Goal: Transaction & Acquisition: Purchase product/service

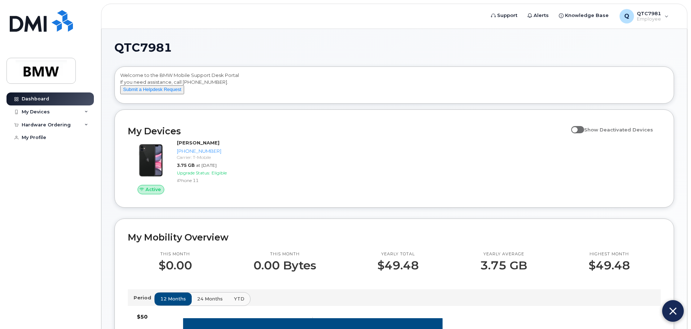
drag, startPoint x: 404, startPoint y: 159, endPoint x: 406, endPoint y: 152, distance: 6.9
click at [405, 159] on div "Active Eric Franks 864-448-6807 Carrier: T-Mobile 3.75 GB at Aug 01, 2025 Upgra…" at bounding box center [393, 167] width 541 height 64
click at [675, 309] on img at bounding box center [672, 311] width 7 height 12
drag, startPoint x: 690, startPoint y: 68, endPoint x: 688, endPoint y: 97, distance: 28.9
click at [688, 97] on body "Support Alerts Knowledge Base Q QTC7981 Employee English Français Sign out Dash…" at bounding box center [345, 323] width 691 height 646
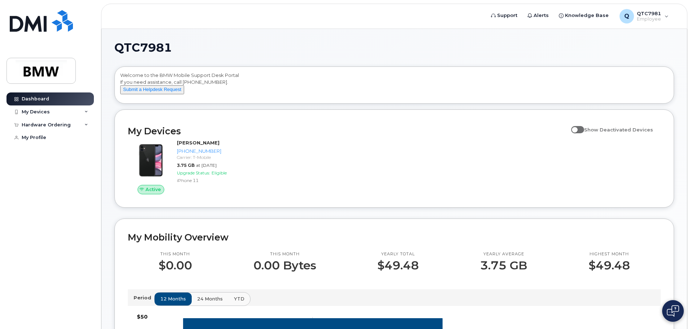
click at [473, 187] on div "Active Eric Franks 864-448-6807 Carrier: T-Mobile 3.75 GB at Aug 01, 2025 Upgra…" at bounding box center [393, 167] width 541 height 64
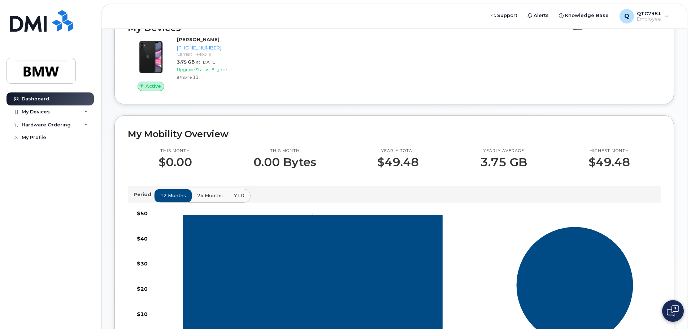
scroll to position [93, 0]
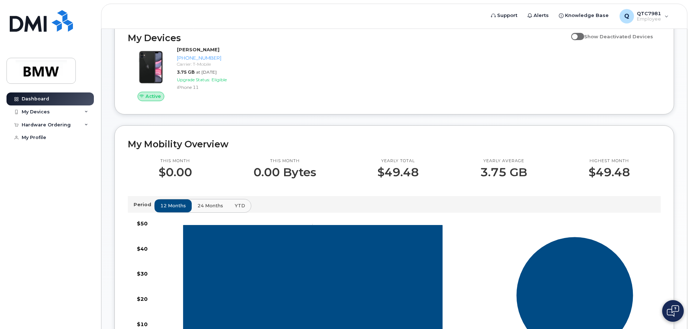
click at [208, 209] on span "24 months" at bounding box center [210, 205] width 26 height 7
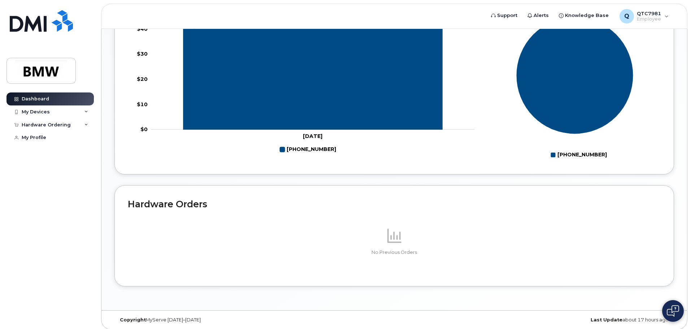
scroll to position [324, 0]
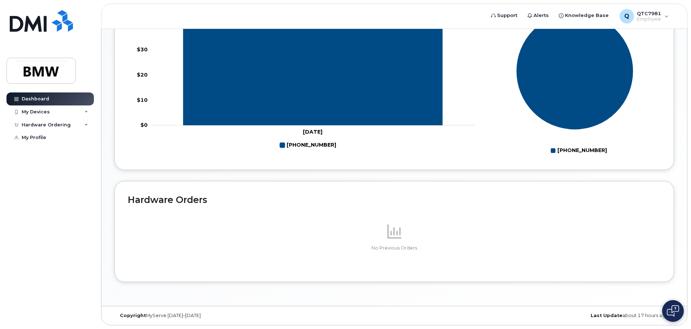
click at [427, 228] on p at bounding box center [394, 231] width 533 height 17
click at [428, 237] on p at bounding box center [394, 231] width 533 height 17
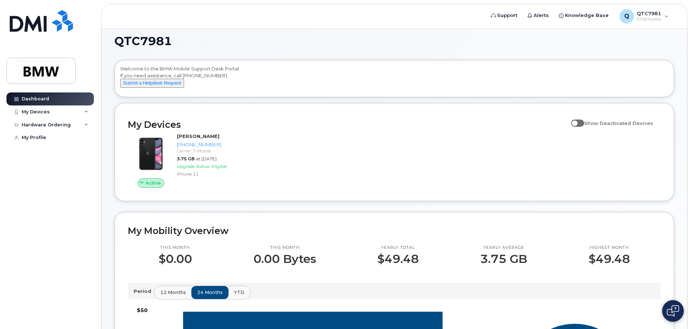
scroll to position [0, 0]
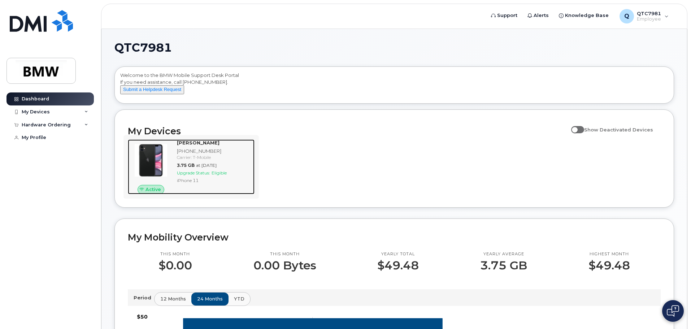
click at [211, 183] on div "Eric Franks 864-448-6807 Carrier: T-Mobile 3.75 GB at Aug 01, 2025 Upgrade Stat…" at bounding box center [214, 166] width 80 height 55
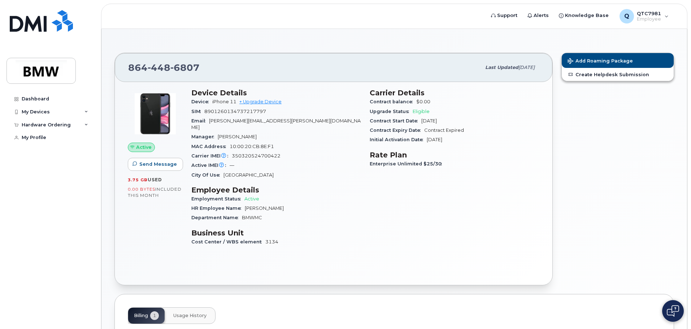
drag, startPoint x: 690, startPoint y: 103, endPoint x: 690, endPoint y: 131, distance: 27.8
click at [690, 131] on body "Support Alerts Knowledge Base Q QTC7981 Employee English Français Sign out Dash…" at bounding box center [345, 209] width 691 height 418
click at [279, 101] on link "+ Upgrade Device" at bounding box center [260, 101] width 42 height 5
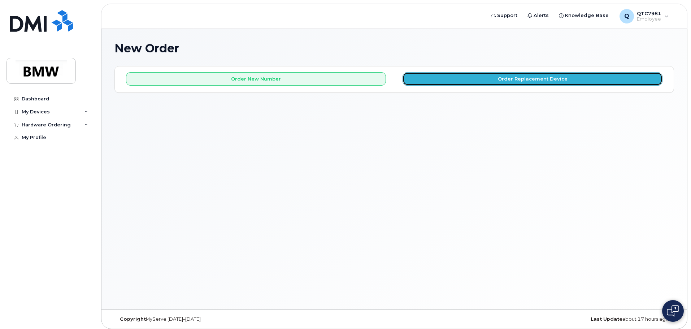
click at [545, 82] on button "Order Replacement Device" at bounding box center [532, 78] width 260 height 13
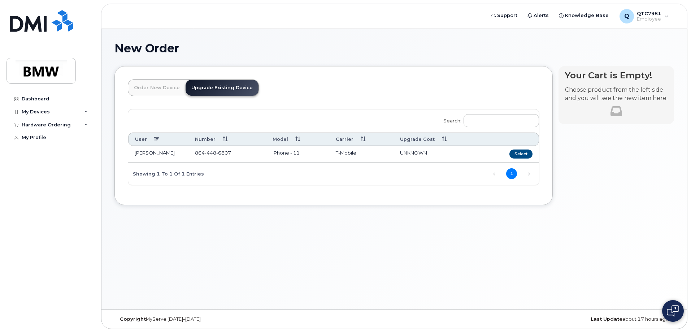
click at [214, 151] on span "448" at bounding box center [211, 153] width 12 height 6
drag, startPoint x: 309, startPoint y: 152, endPoint x: 345, endPoint y: 150, distance: 36.1
click at [310, 152] on td "iPhone - 11" at bounding box center [298, 154] width 64 height 17
click at [515, 153] on button "Select" at bounding box center [520, 153] width 23 height 9
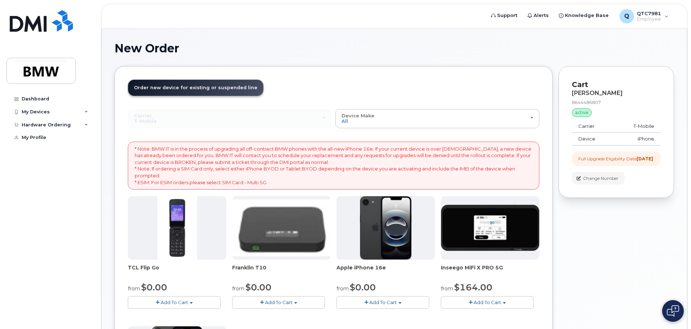
drag, startPoint x: 612, startPoint y: 252, endPoint x: 613, endPoint y: 247, distance: 5.3
click at [612, 251] on div "Your Cart is Empty! Choose product from the left side and you will see the new …" at bounding box center [615, 281] width 115 height 431
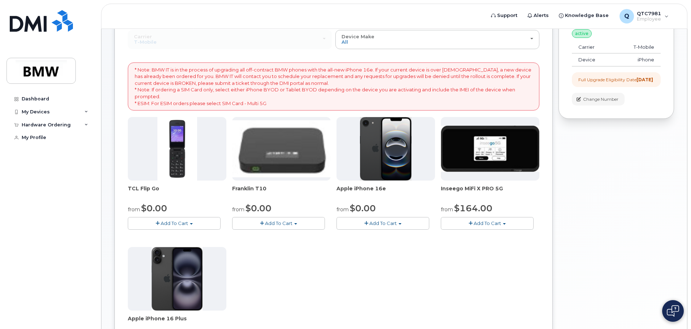
scroll to position [52, 0]
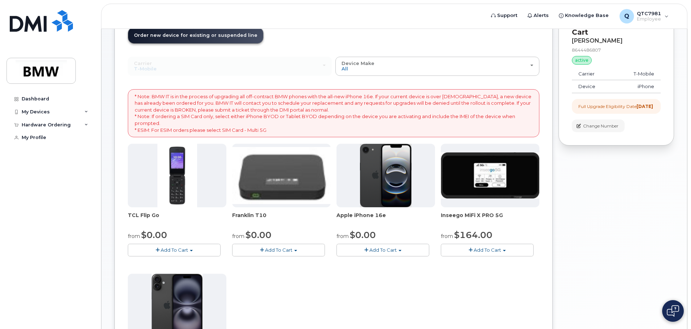
click at [385, 215] on span "Apple iPhone 16e" at bounding box center [385, 218] width 99 height 14
